Goal: Information Seeking & Learning: Learn about a topic

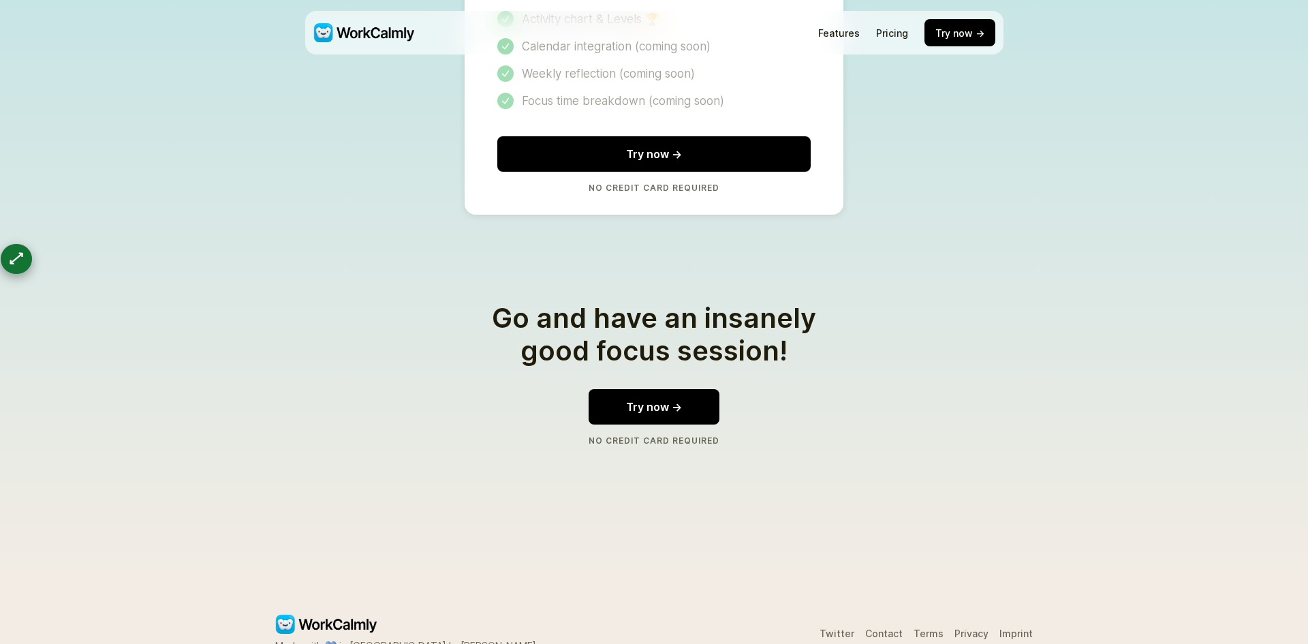
scroll to position [3112, 0]
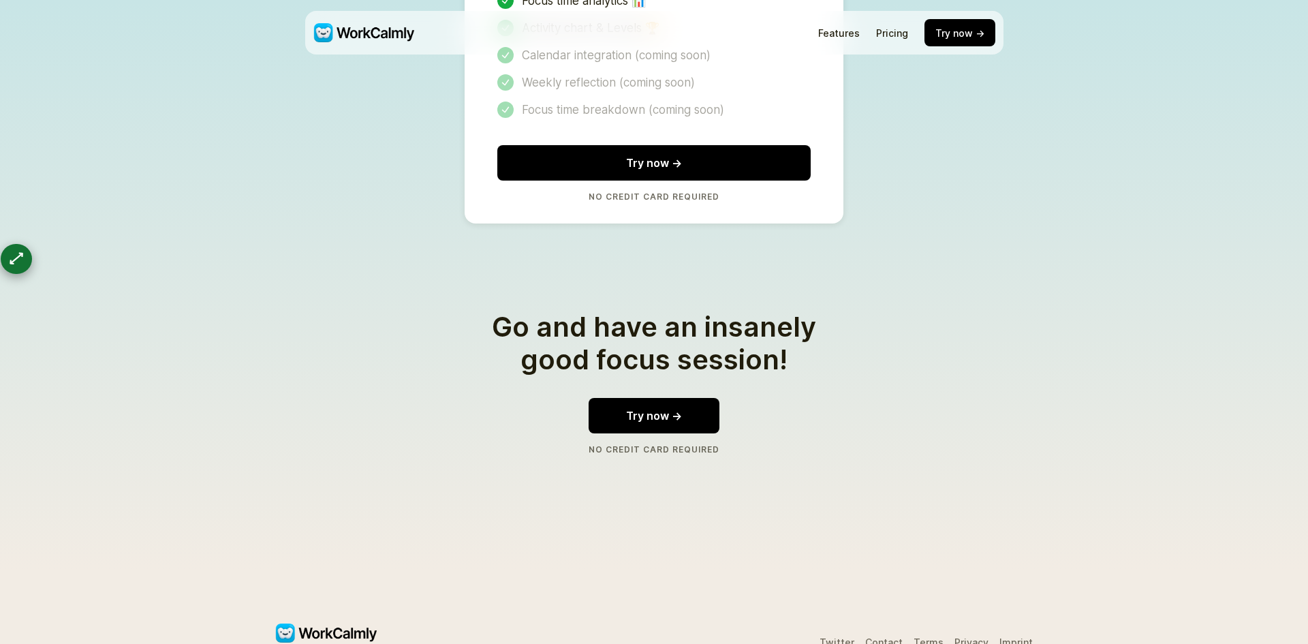
click at [970, 636] on link "Privacy" at bounding box center [971, 642] width 34 height 12
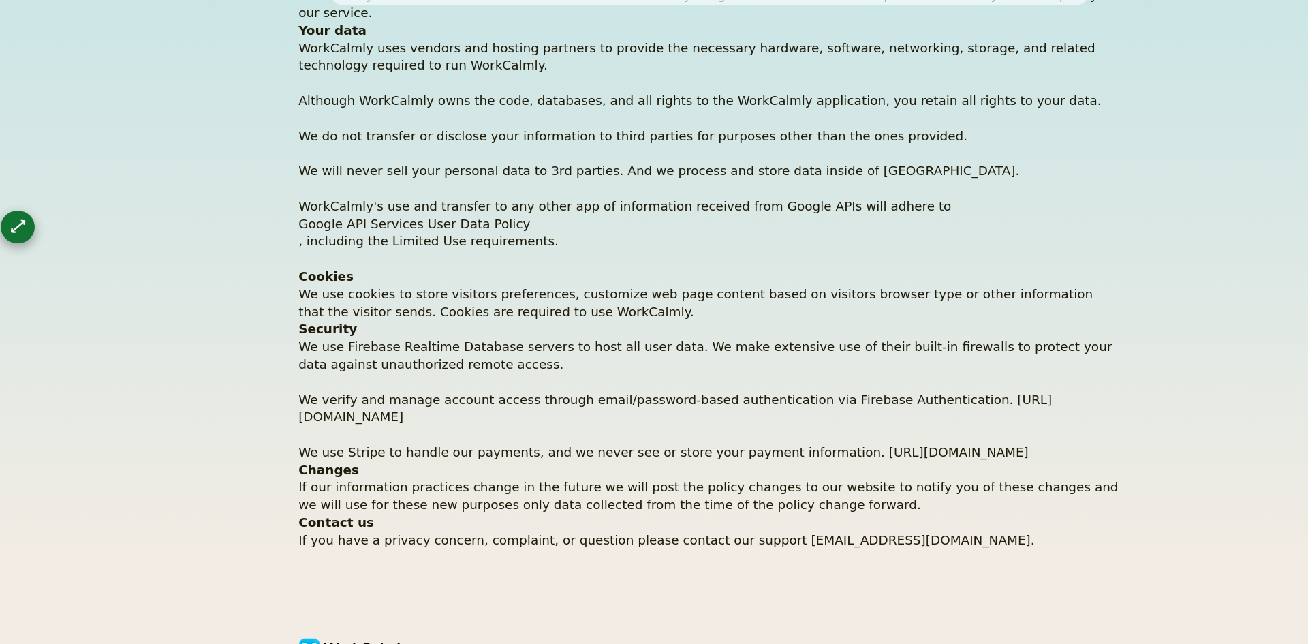
scroll to position [29, 0]
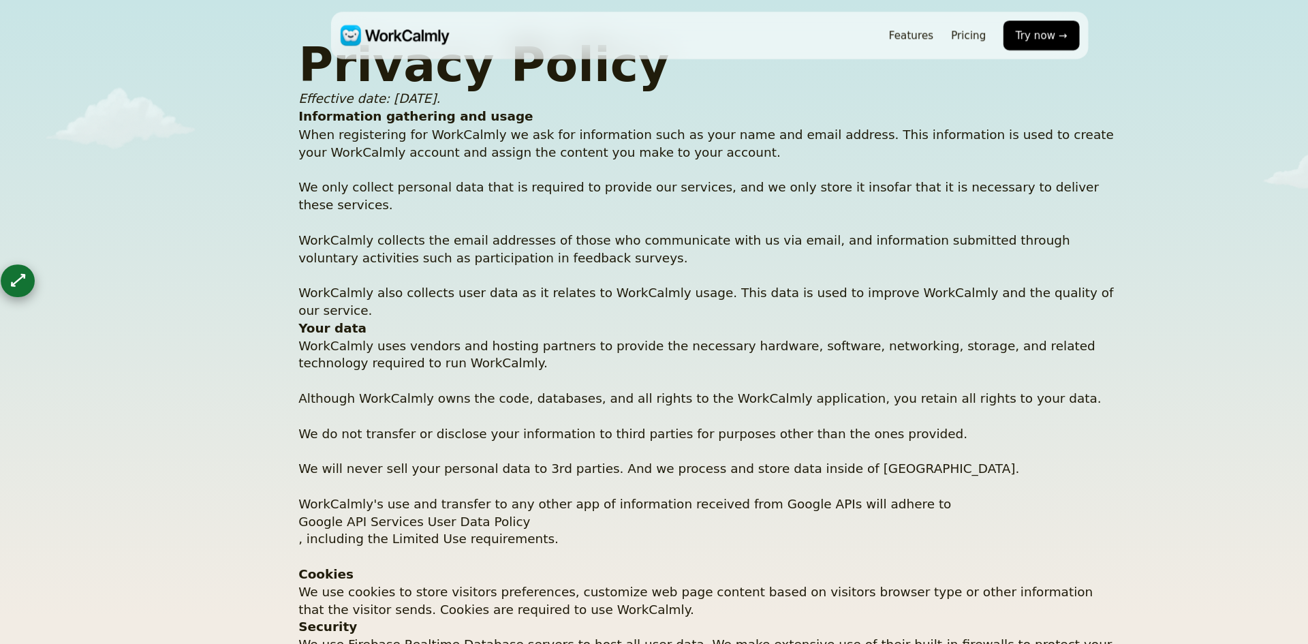
click at [341, 333] on p "WorkCalmly uses vendors and hosting partners to provide the necessary hardware,…" at bounding box center [653, 416] width 757 height 210
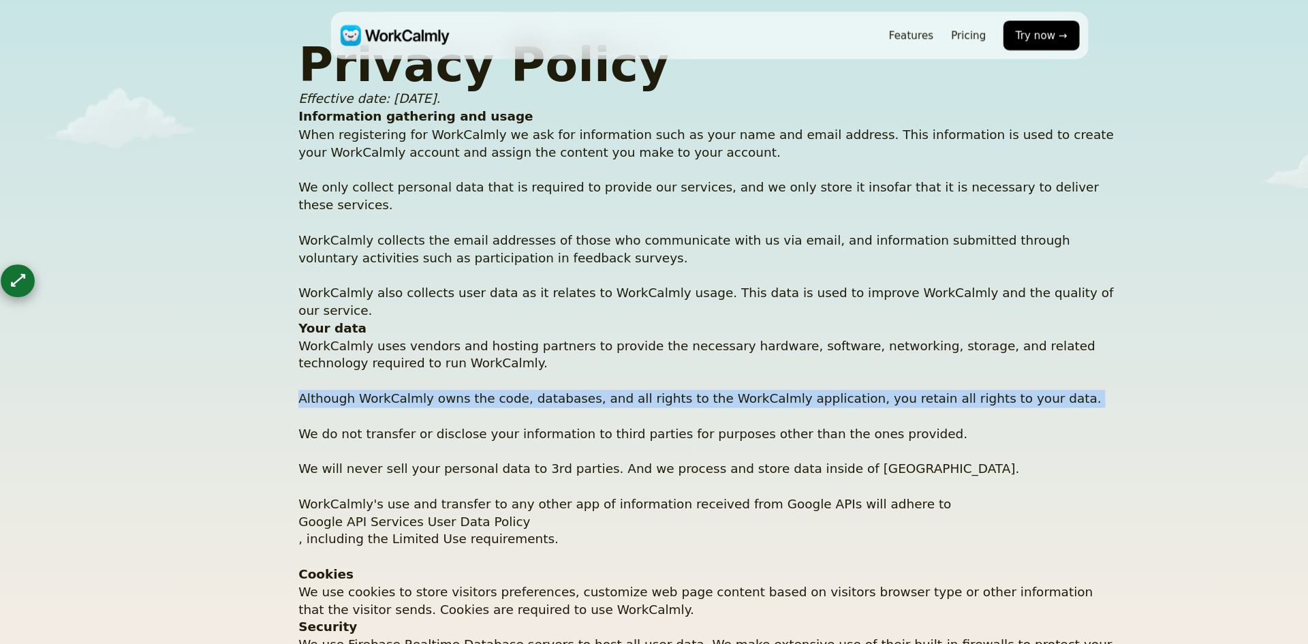
click at [170, 335] on div "Features Pricing Try now → Privacy Policy Effective date: [DATE]. Information g…" at bounding box center [654, 444] width 1308 height 946
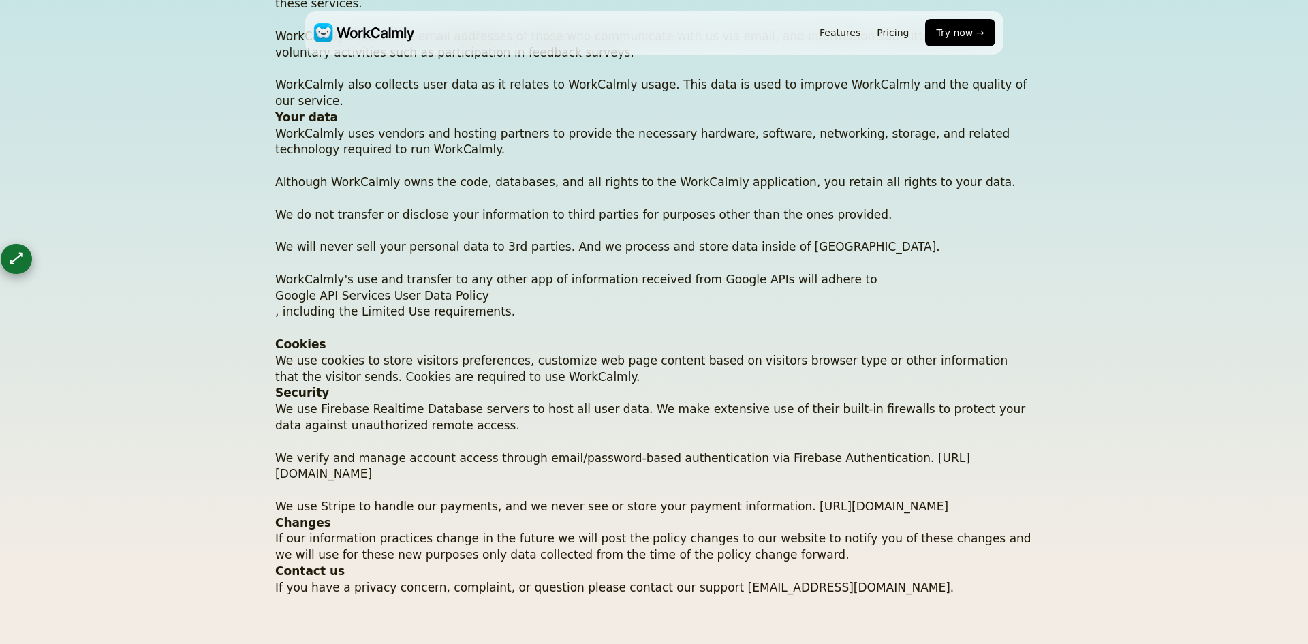
scroll to position [217, 0]
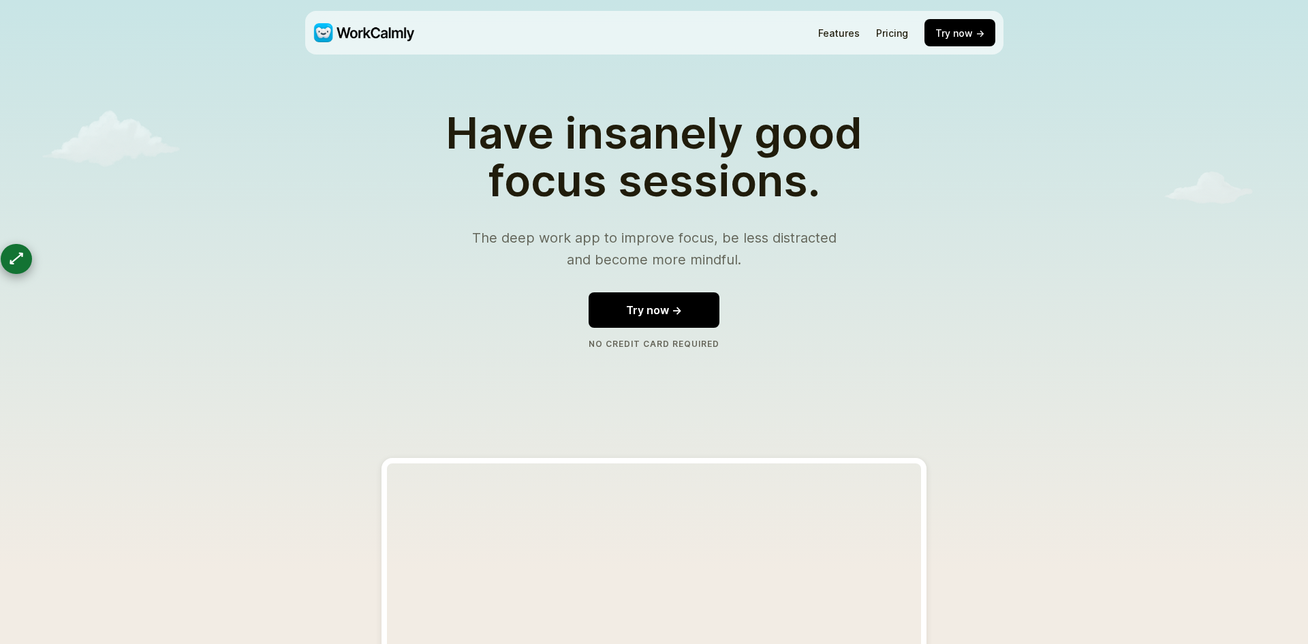
scroll to position [1563, 0]
